Goal: Task Accomplishment & Management: Manage account settings

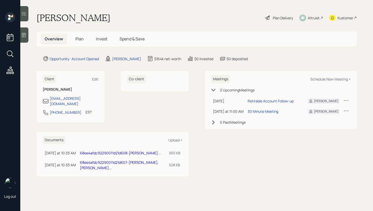
click at [103, 38] on span "Invest" at bounding box center [101, 39] width 11 height 6
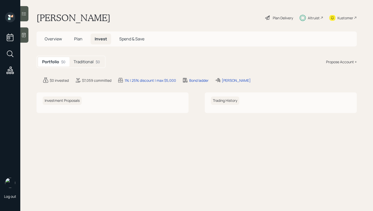
click at [85, 63] on h5 "Traditional" at bounding box center [84, 61] width 20 height 5
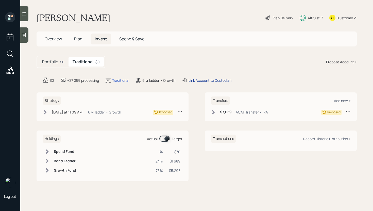
click at [211, 80] on div "Link Account to Custodian" at bounding box center [210, 80] width 43 height 5
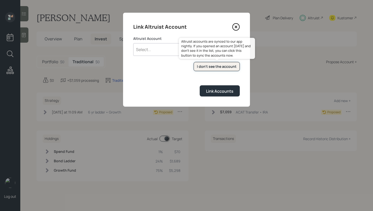
click at [213, 65] on div "I don't see the account" at bounding box center [217, 66] width 40 height 5
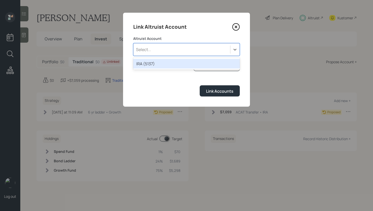
click at [165, 48] on div "Select..." at bounding box center [182, 49] width 97 height 9
click at [161, 63] on div "IRA (5137)" at bounding box center [186, 64] width 107 height 10
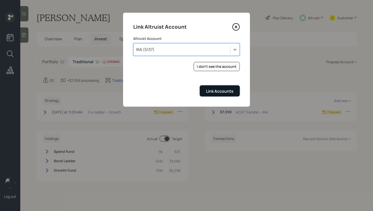
click at [220, 90] on div "Link Accounts" at bounding box center [219, 91] width 27 height 6
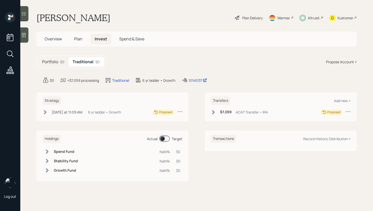
click at [215, 115] on div "$7,059 ACAT Transfer • IRA" at bounding box center [239, 112] width 57 height 6
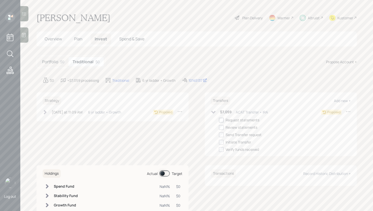
click at [223, 121] on div at bounding box center [221, 120] width 5 height 5
click at [219, 120] on input "checkbox" at bounding box center [219, 120] width 0 height 0
checkbox input "true"
click at [46, 115] on div "[DATE] at 11:09 AM [DATE] 11:09 AM EDT 6 yr ladder • Growth" at bounding box center [82, 112] width 78 height 6
click at [54, 122] on div at bounding box center [53, 120] width 5 height 5
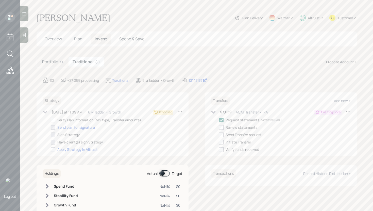
click at [51, 120] on input "checkbox" at bounding box center [51, 120] width 0 height 0
checkbox input "true"
click at [43, 111] on icon at bounding box center [45, 112] width 5 height 5
